Goal: Transaction & Acquisition: Purchase product/service

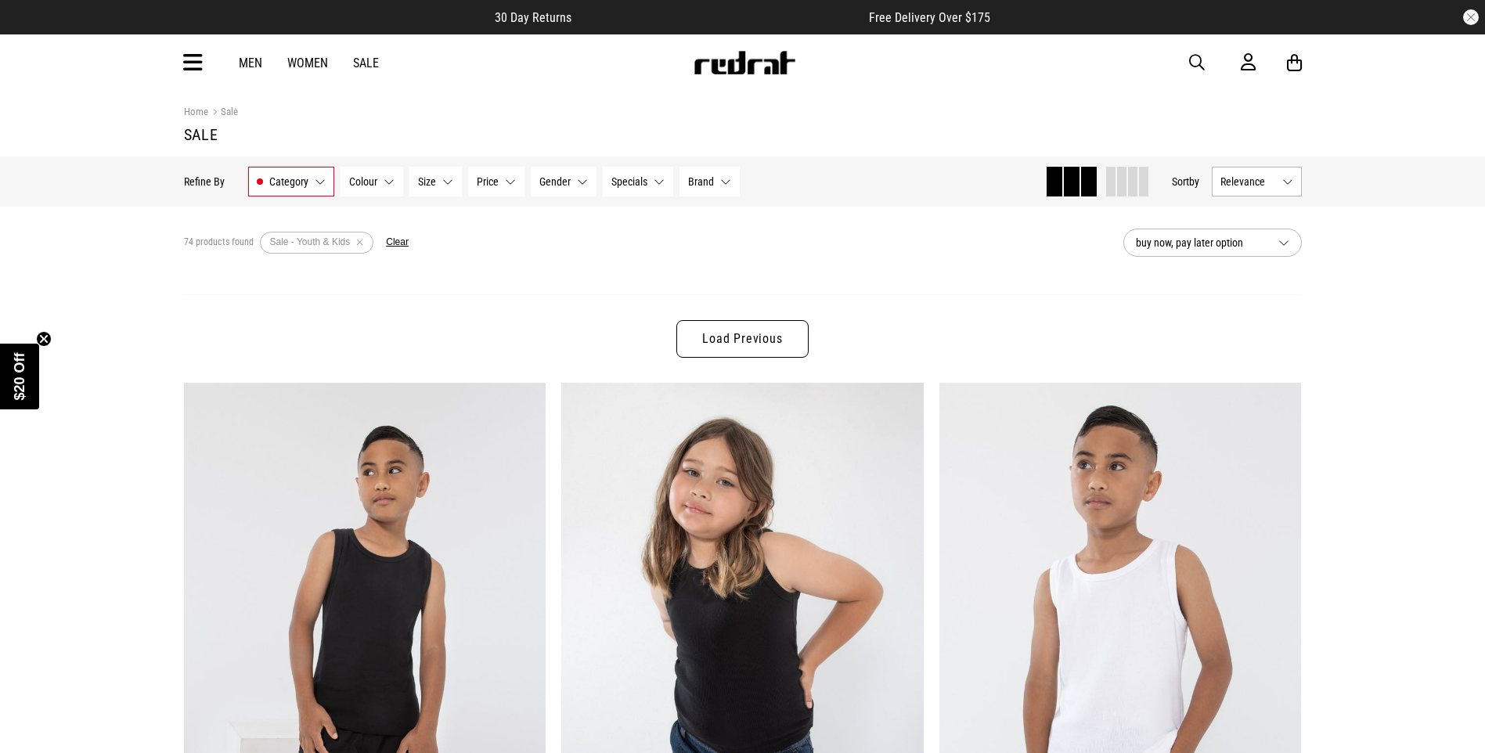
click at [435, 183] on button "Size None selected" at bounding box center [435, 182] width 52 height 30
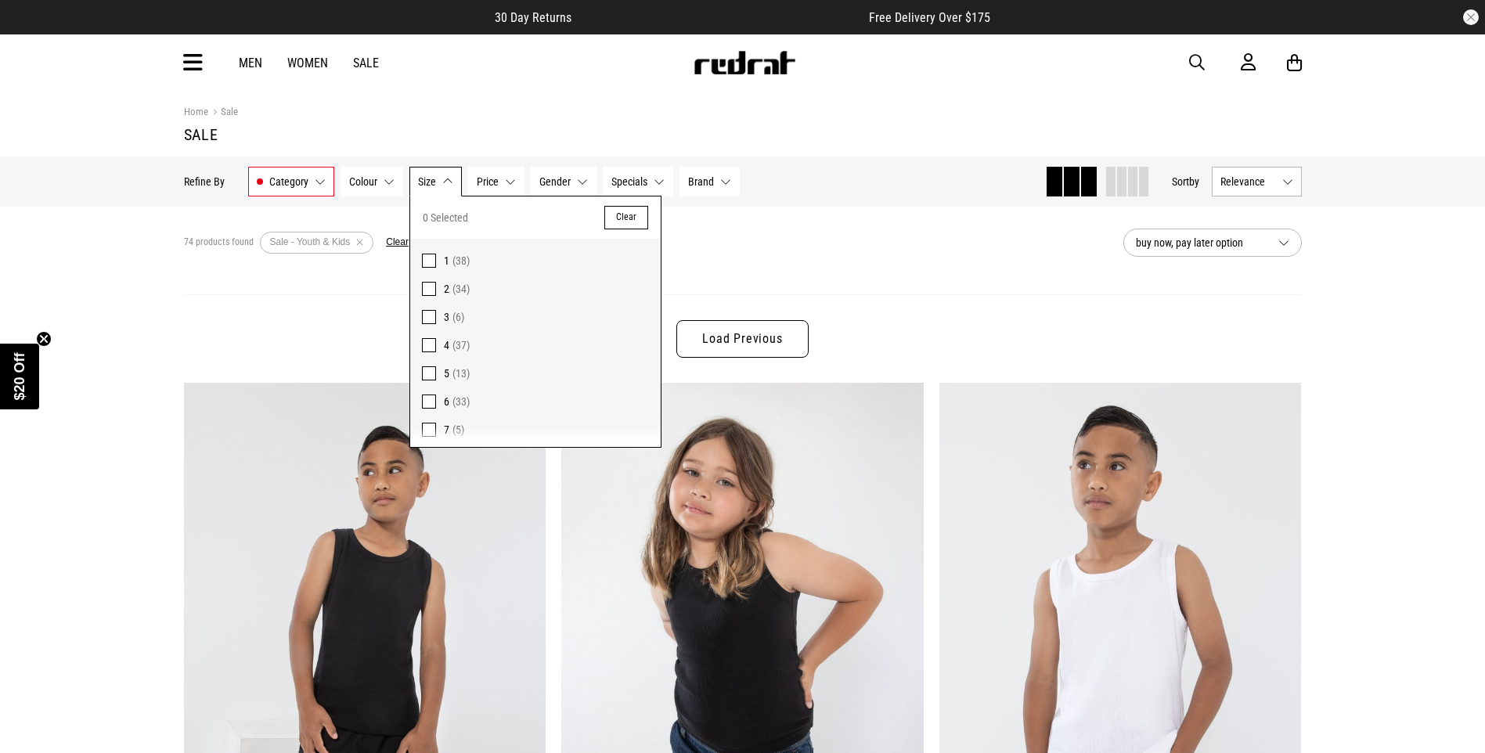
scroll to position [78, 0]
click at [445, 381] on span "8" at bounding box center [446, 379] width 5 height 13
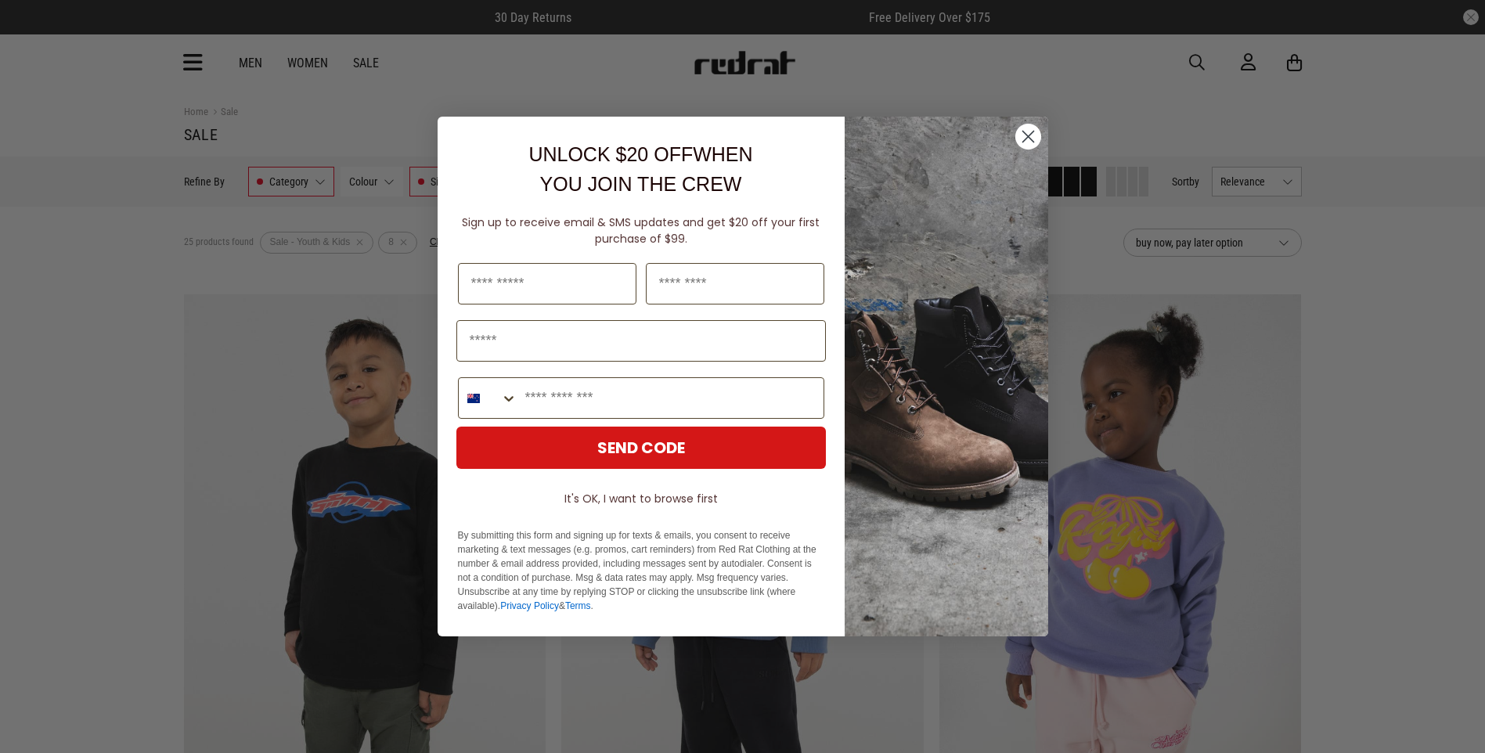
click at [1029, 135] on icon "Close dialog" at bounding box center [1027, 137] width 11 height 11
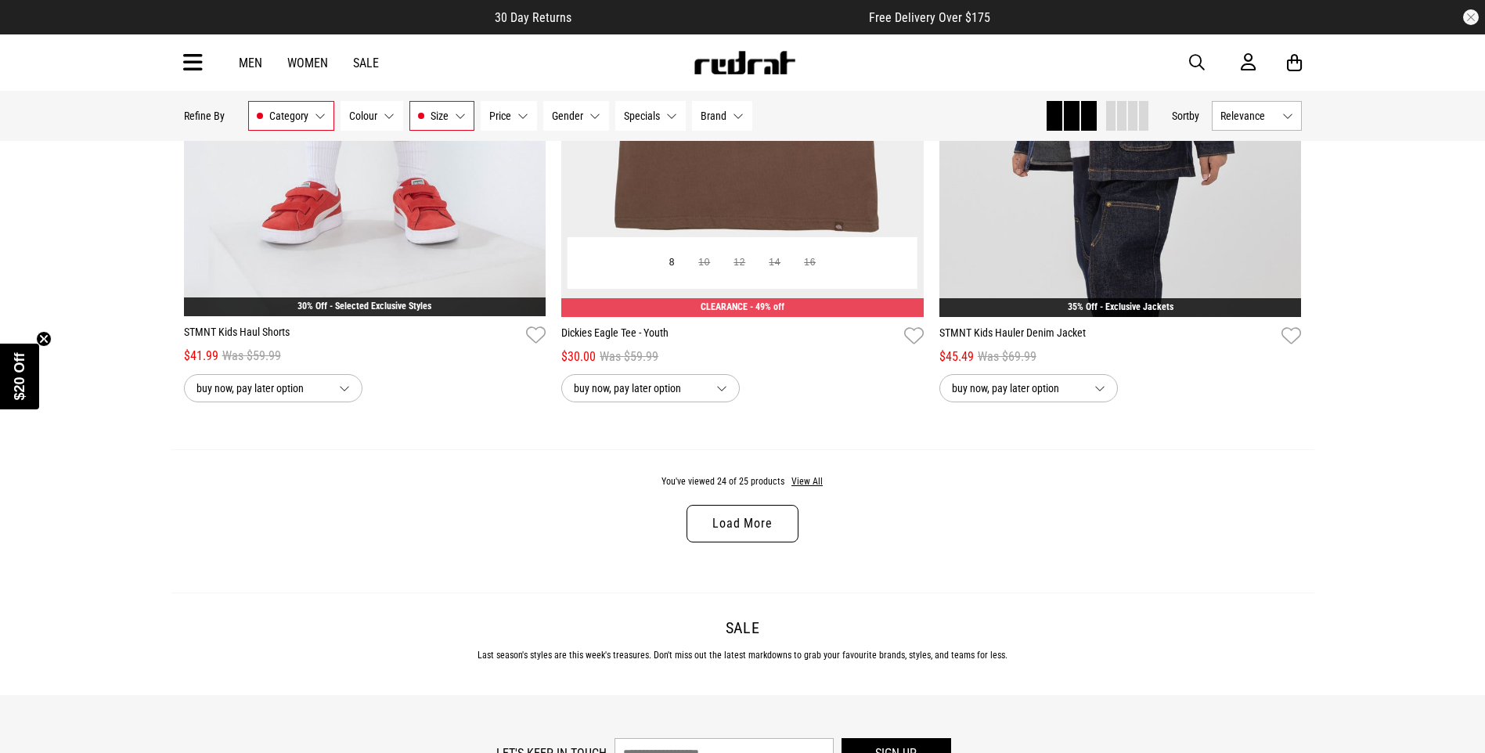
scroll to position [4853, 0]
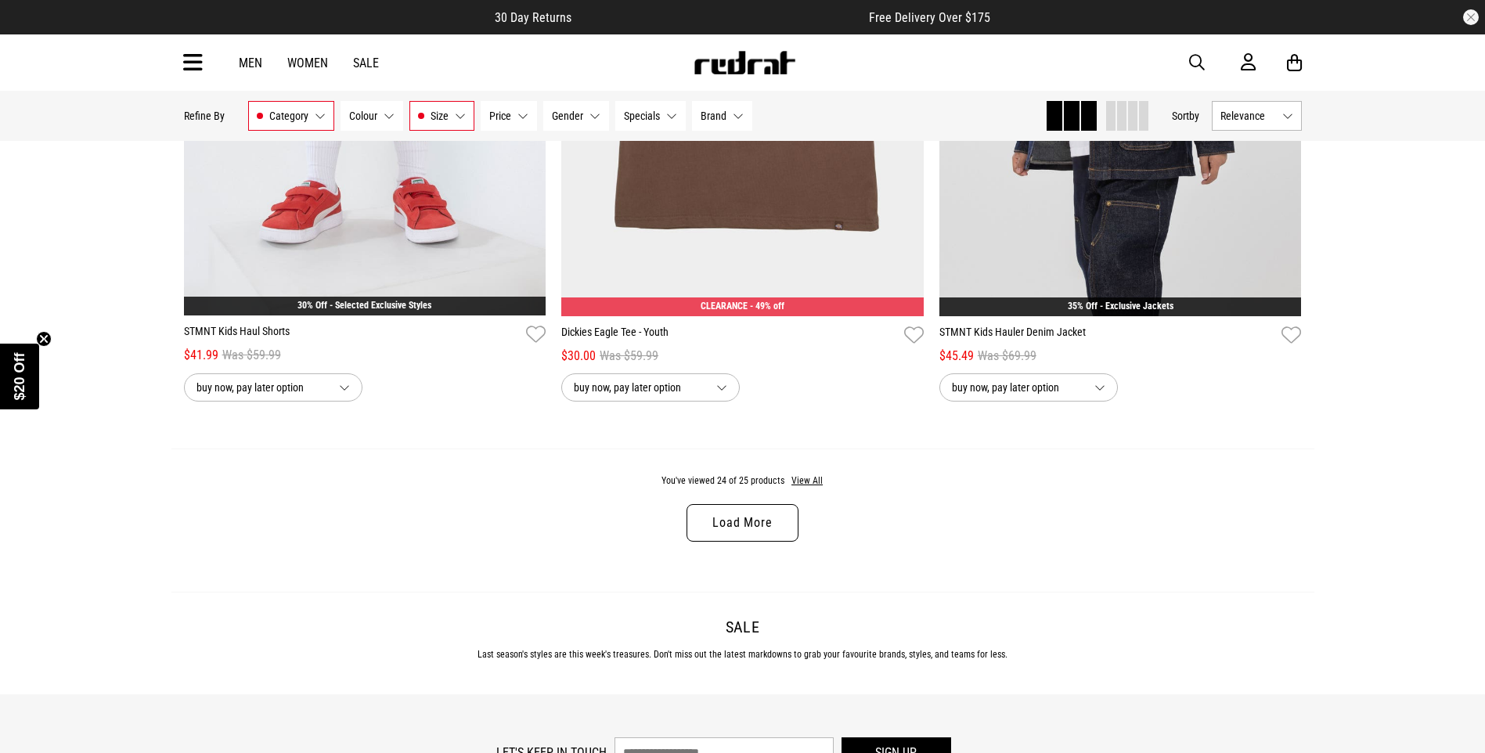
click at [736, 542] on link "Load More" at bounding box center [741, 523] width 111 height 38
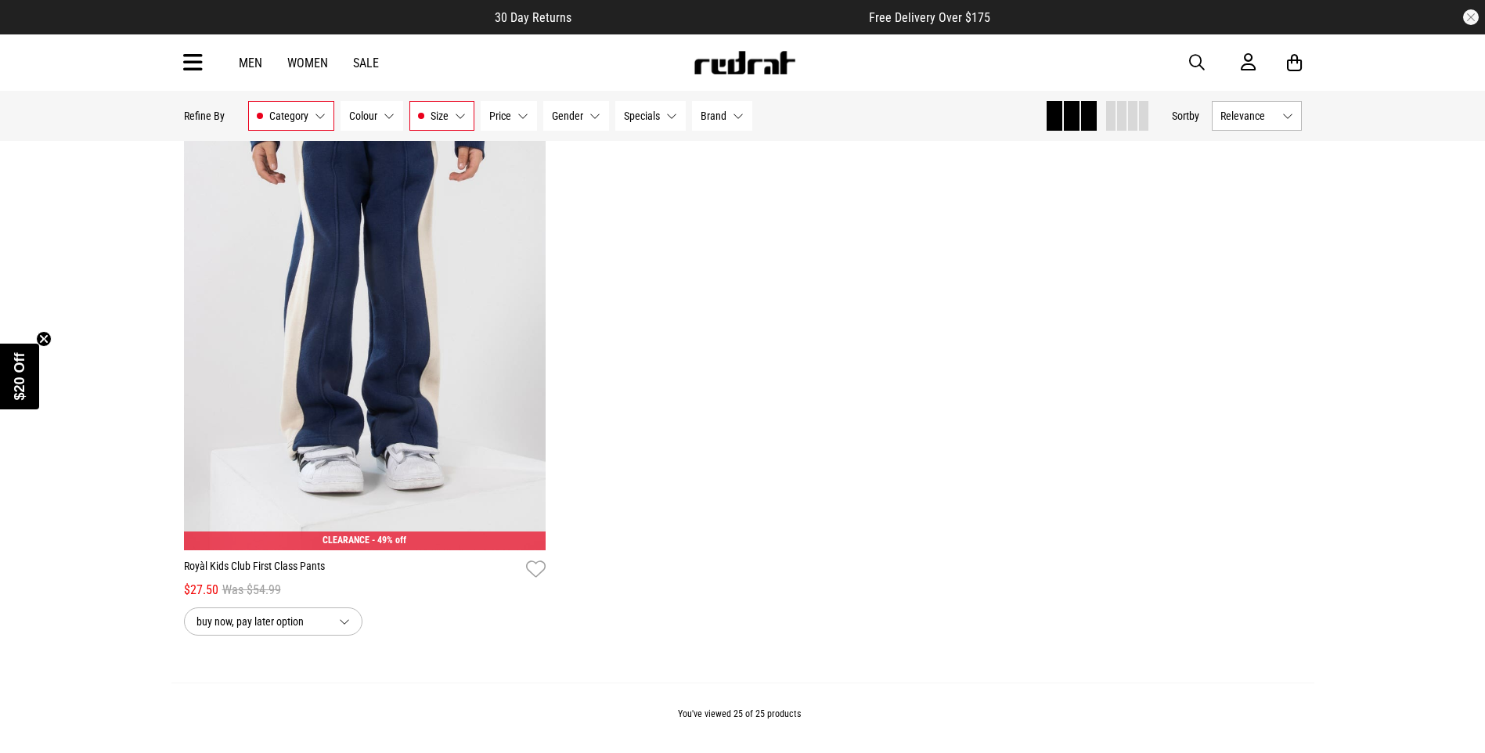
scroll to position [5244, 0]
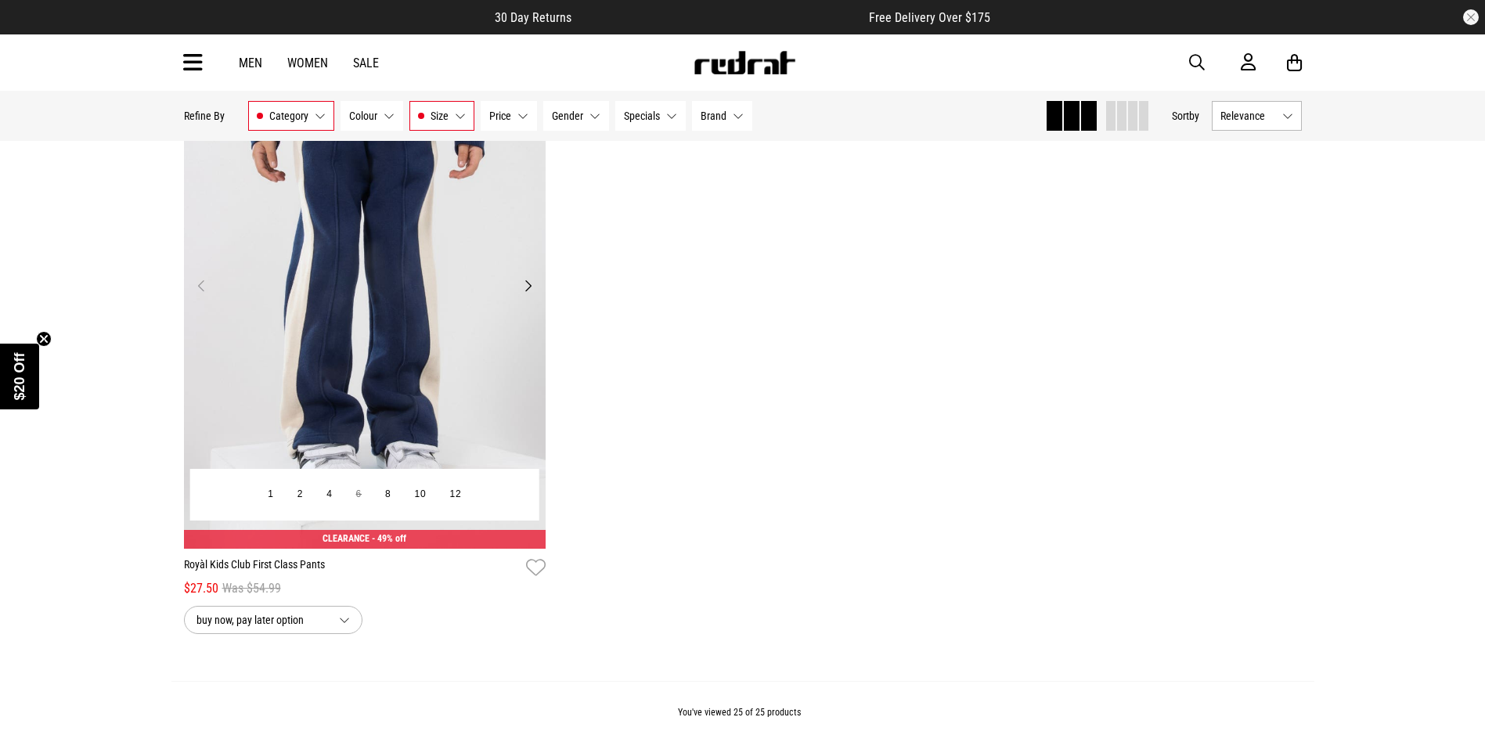
click at [524, 291] on button "Next" at bounding box center [528, 285] width 20 height 19
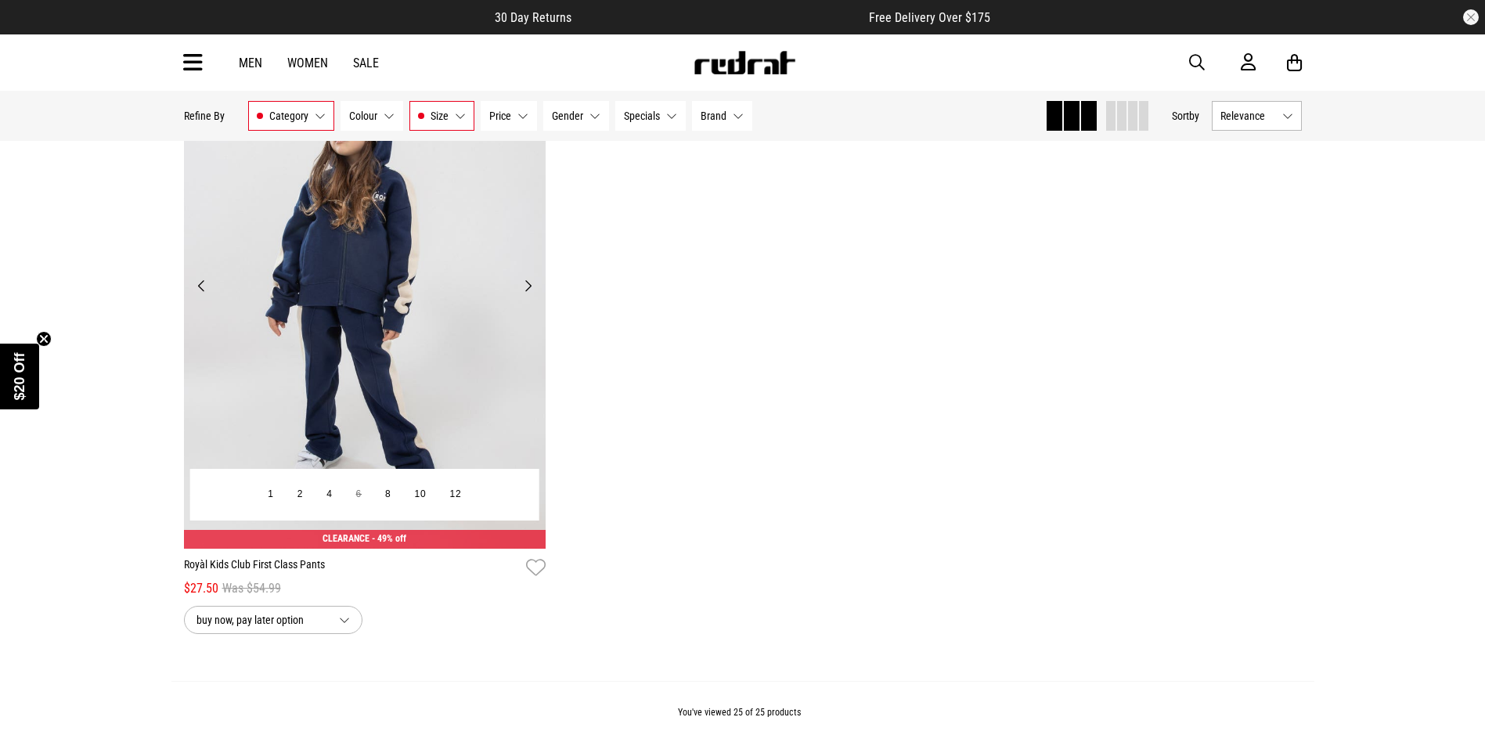
click at [524, 291] on button "Next" at bounding box center [528, 285] width 20 height 19
